Goal: Information Seeking & Learning: Find specific fact

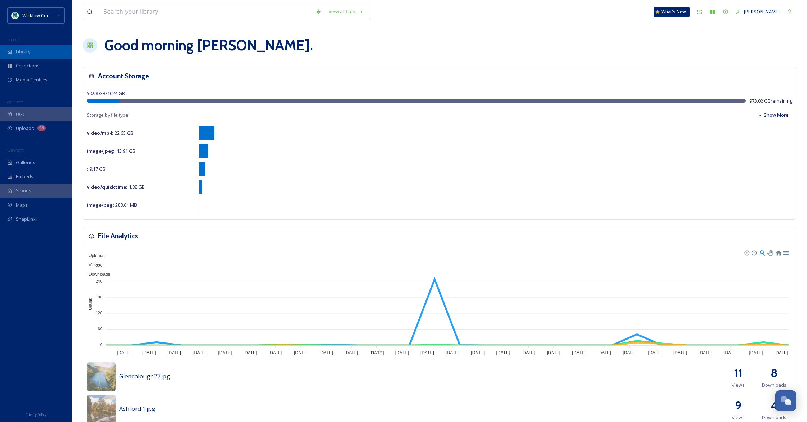
click at [26, 53] on span "Library" at bounding box center [23, 51] width 14 height 7
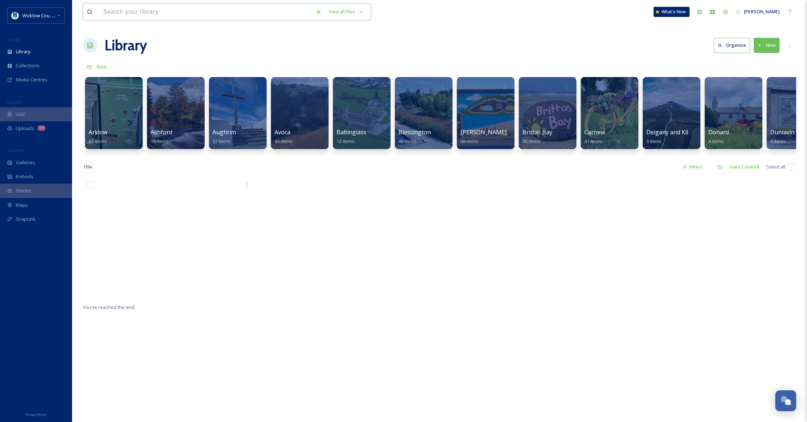
click at [180, 15] on input at bounding box center [206, 12] width 212 height 16
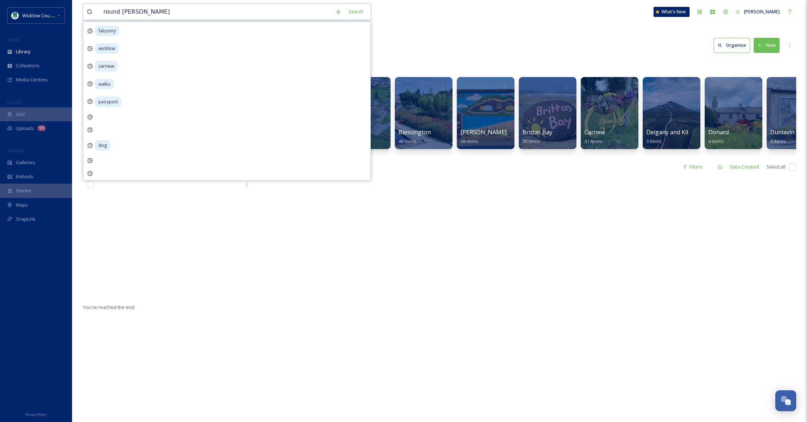
type input "round tower"
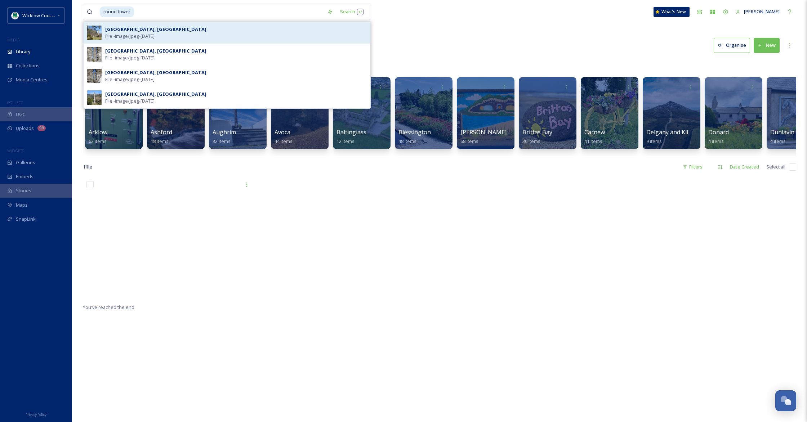
click at [126, 31] on div "[GEOGRAPHIC_DATA], [GEOGRAPHIC_DATA]" at bounding box center [155, 29] width 101 height 7
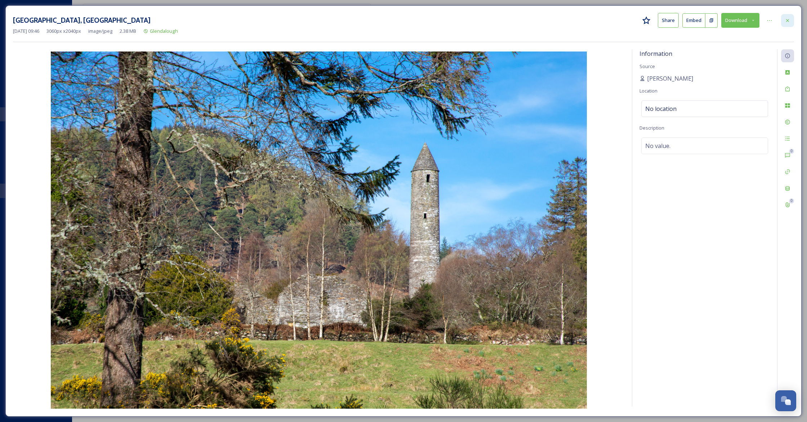
click at [789, 20] on icon at bounding box center [788, 21] width 6 height 6
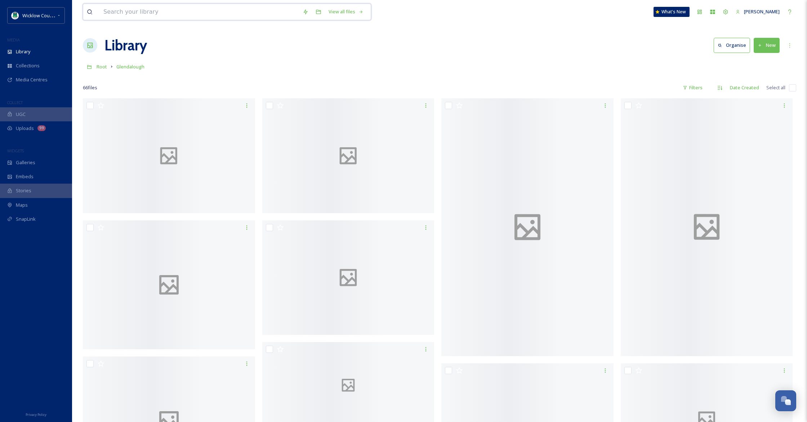
click at [238, 14] on input at bounding box center [199, 12] width 199 height 16
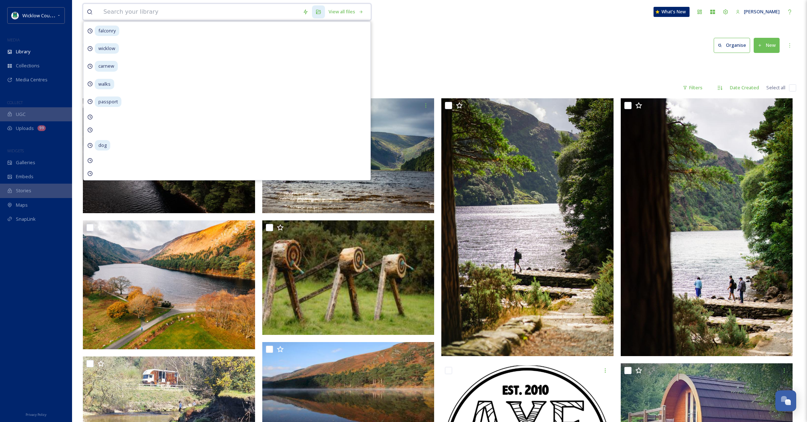
paste input "Passage Tomb"
type input "Passage Tomb"
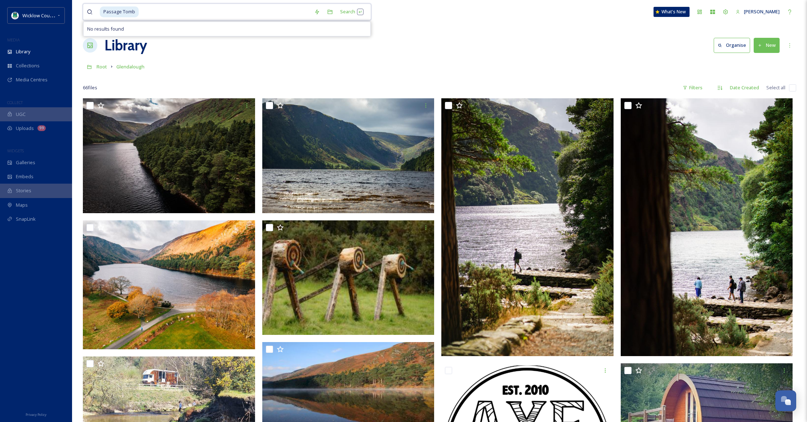
click at [243, 14] on input at bounding box center [224, 12] width 171 height 16
type input "P"
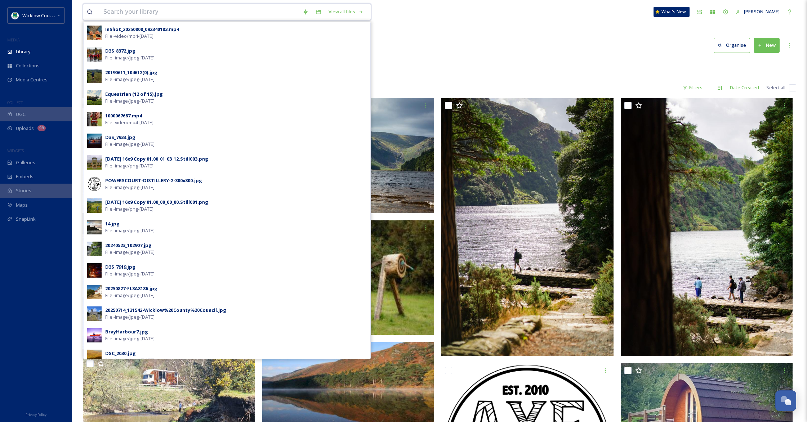
click at [207, 11] on input at bounding box center [199, 12] width 199 height 16
paste input "Seefin Passage Tomb"
type input "Seefin Passage Tomb"
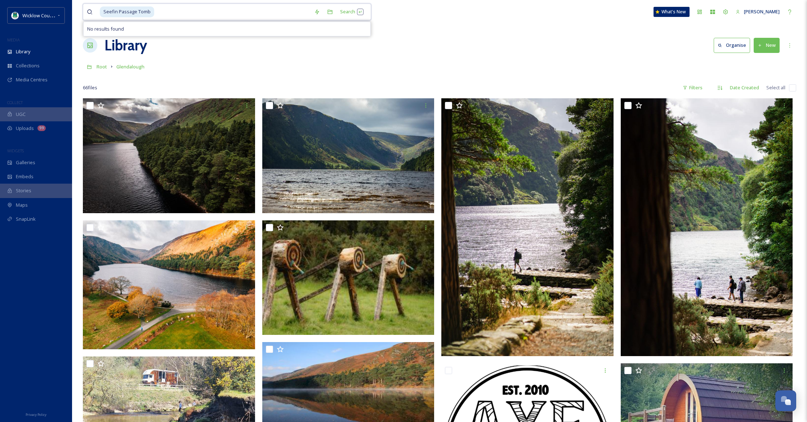
click at [285, 13] on input at bounding box center [233, 12] width 156 height 16
type input "Seefin Passage"
type input "S"
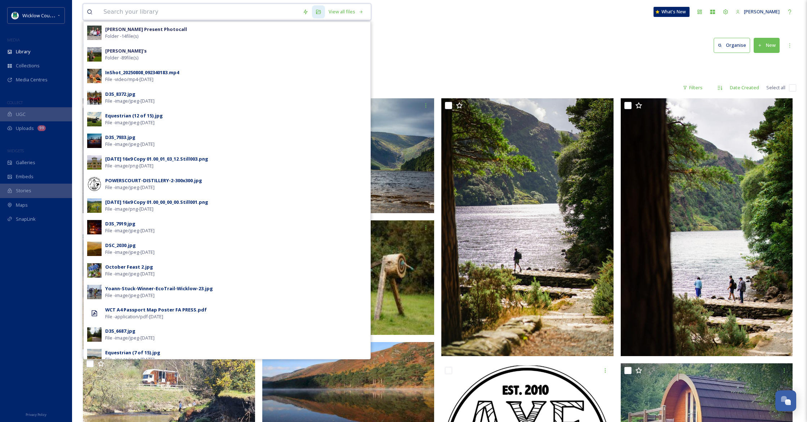
paste input "[GEOGRAPHIC_DATA]"
type input "[GEOGRAPHIC_DATA]"
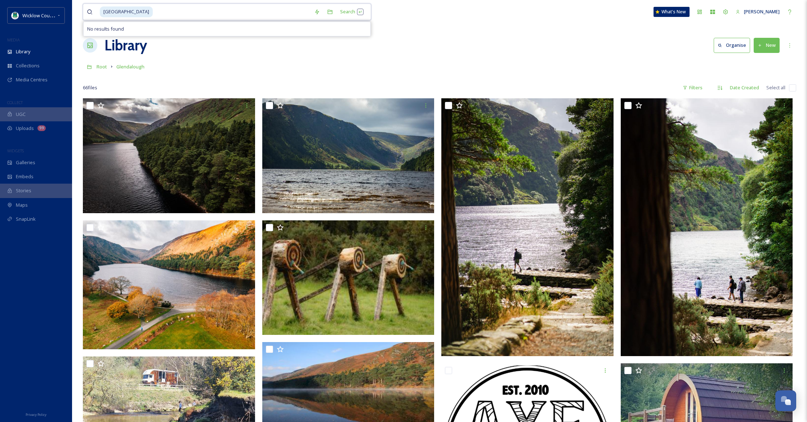
click at [166, 16] on input at bounding box center [231, 12] width 157 height 16
click at [167, 13] on input at bounding box center [231, 12] width 157 height 16
type input "German"
type input "G"
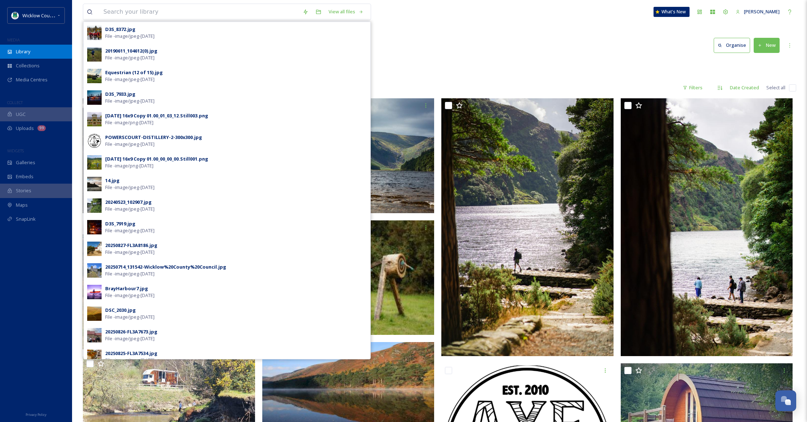
click at [24, 50] on span "Library" at bounding box center [23, 51] width 14 height 7
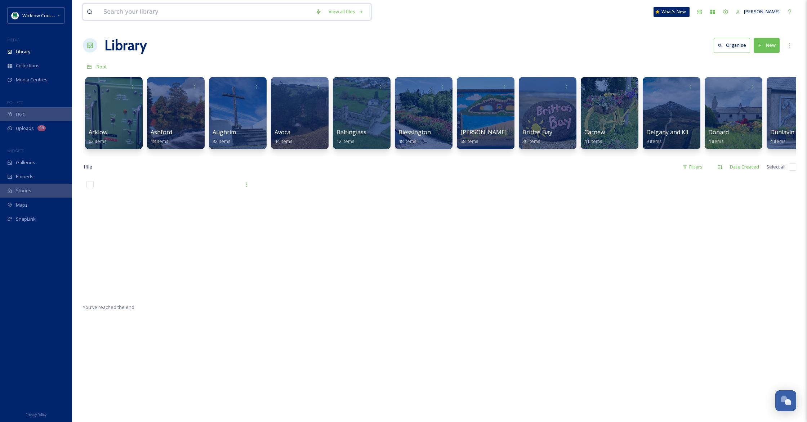
click at [143, 16] on input at bounding box center [206, 12] width 212 height 16
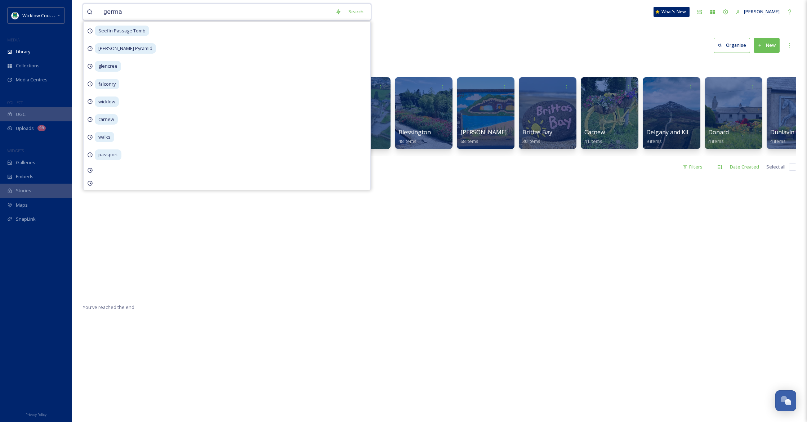
type input "german"
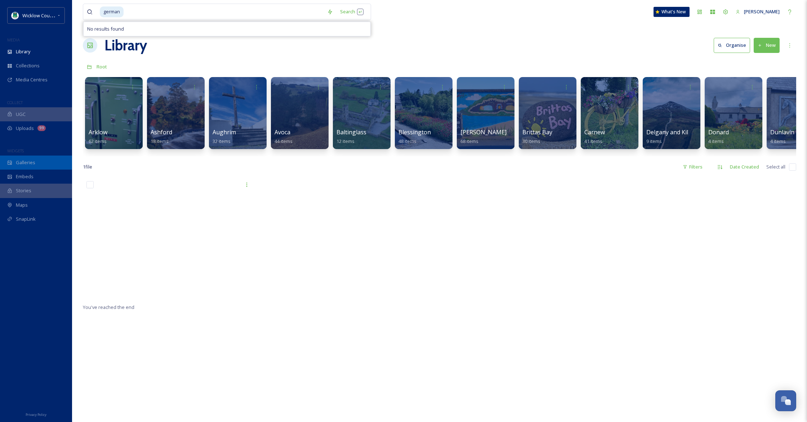
click at [35, 160] on div "Galleries" at bounding box center [36, 163] width 72 height 14
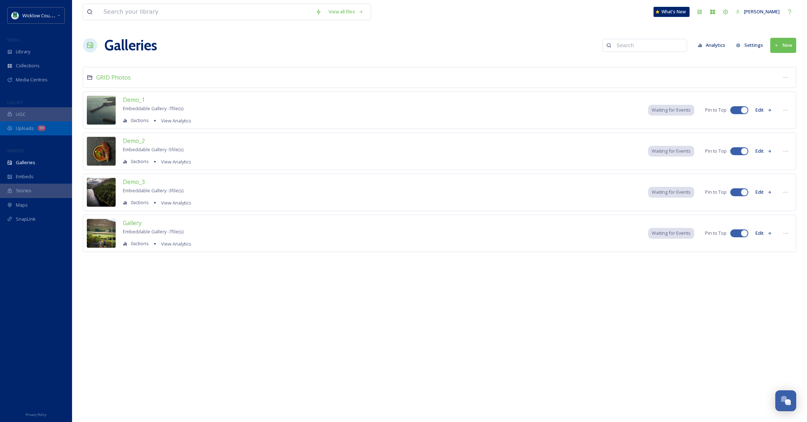
click at [36, 126] on div "Uploads 99" at bounding box center [36, 128] width 72 height 14
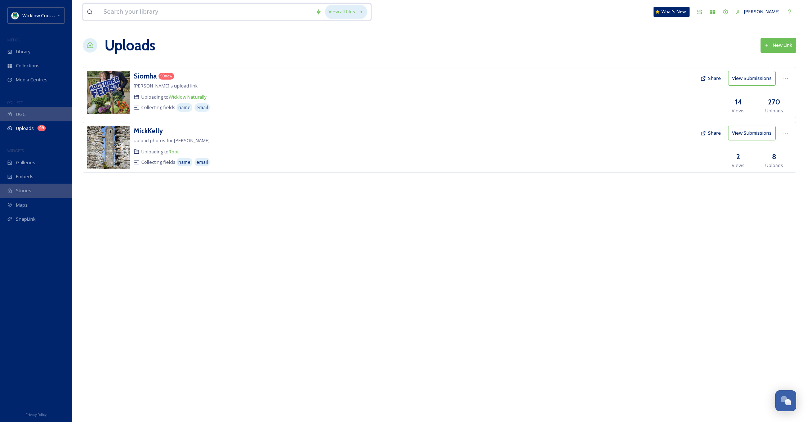
click at [354, 12] on div "View all files" at bounding box center [346, 12] width 42 height 14
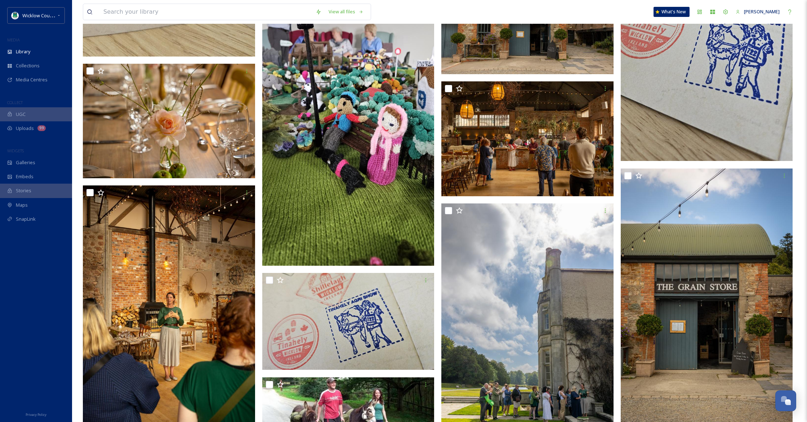
scroll to position [2104, 0]
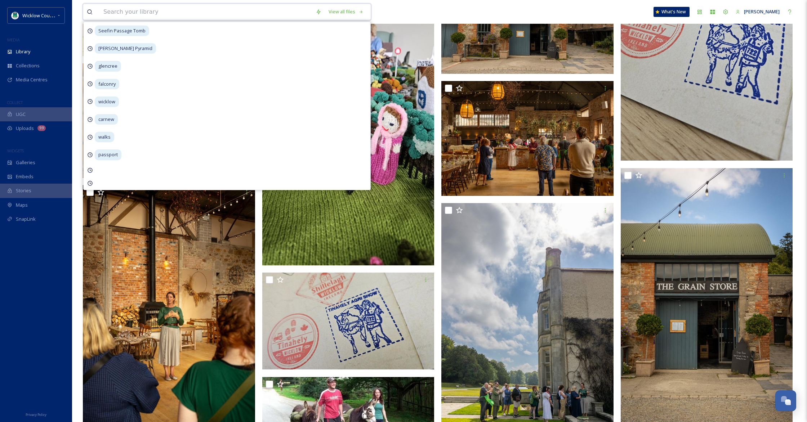
click at [251, 13] on input at bounding box center [206, 12] width 212 height 16
type input "cemetery"
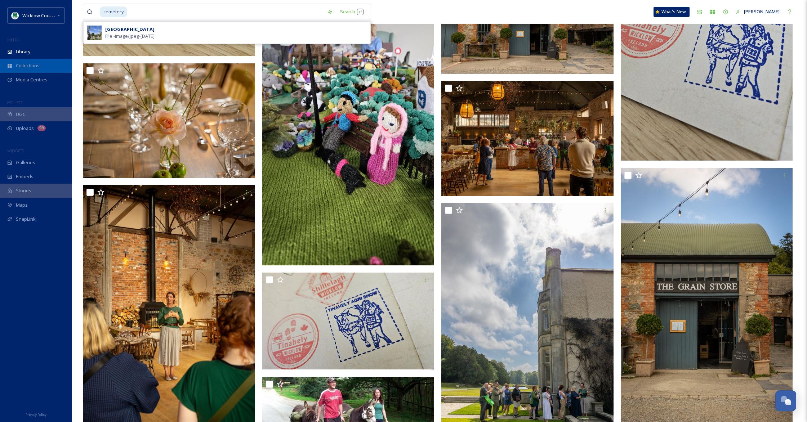
click at [34, 68] on span "Collections" at bounding box center [28, 65] width 24 height 7
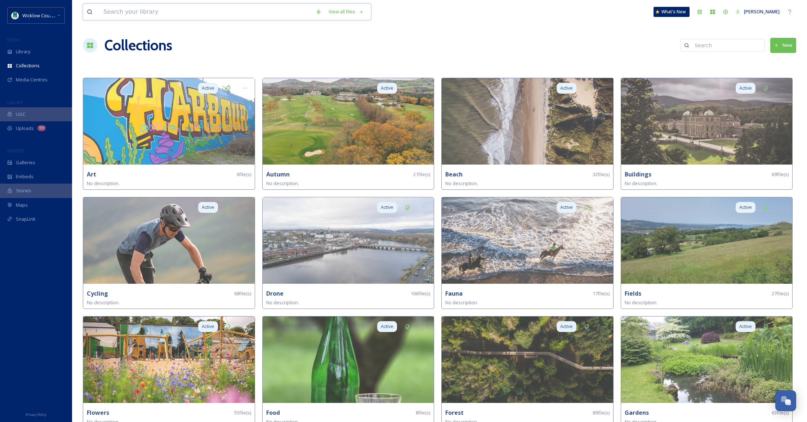
click at [237, 12] on input at bounding box center [206, 12] width 212 height 16
type input "old military road"
click at [25, 51] on span "Library" at bounding box center [23, 51] width 14 height 7
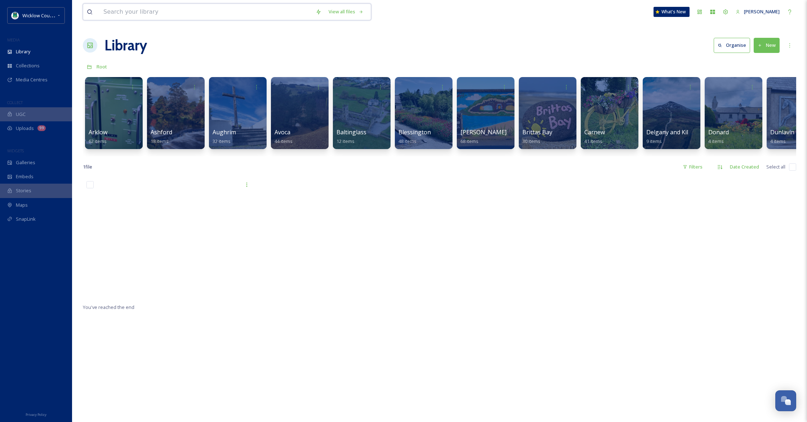
click at [122, 10] on input at bounding box center [206, 12] width 212 height 16
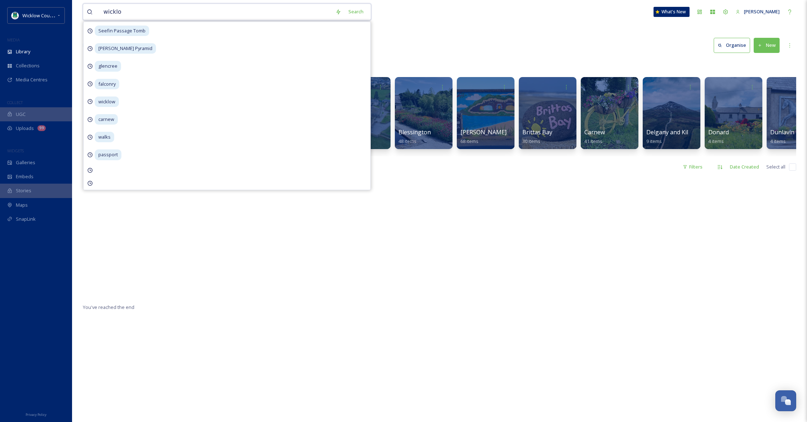
type input "wicklow"
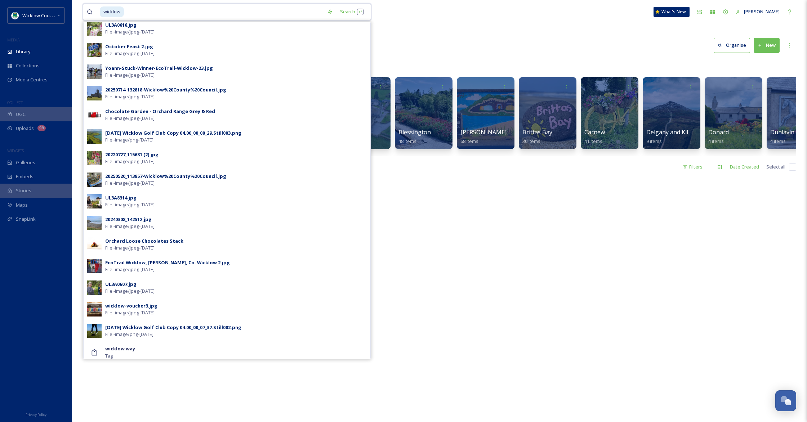
scroll to position [329, 0]
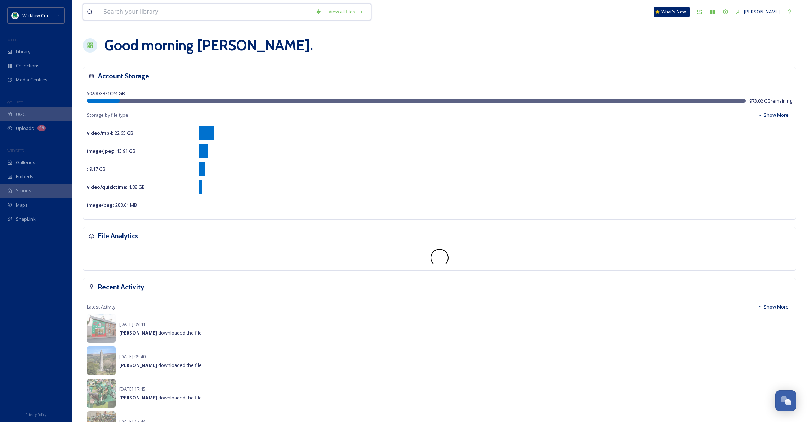
click at [138, 13] on input at bounding box center [206, 12] width 212 height 16
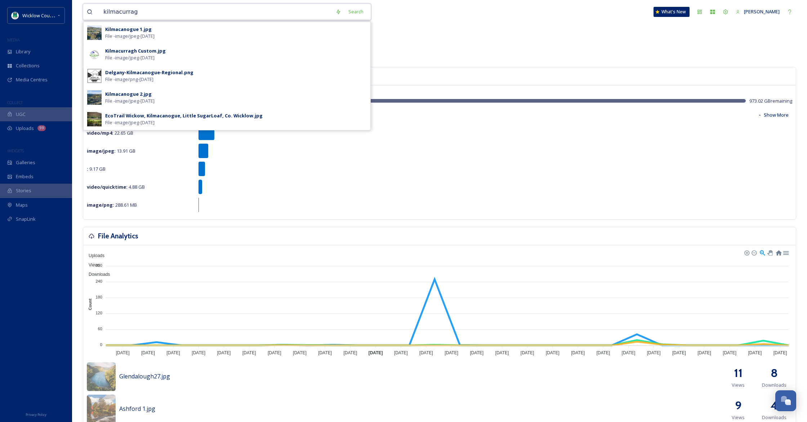
type input "kilmacurragh"
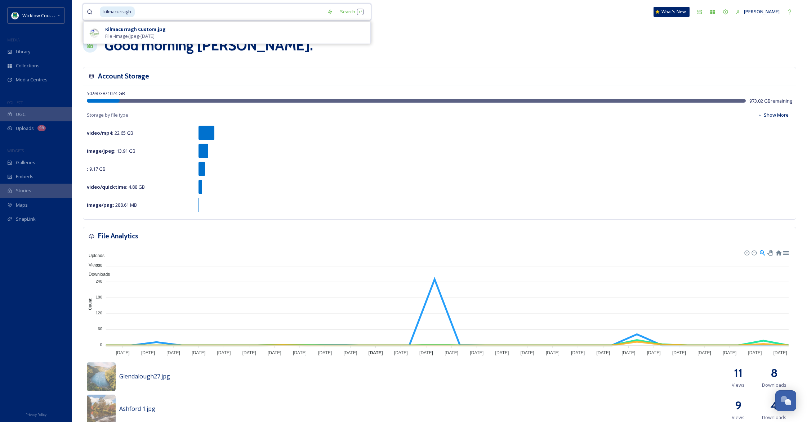
click at [138, 15] on input at bounding box center [229, 12] width 188 height 16
